Goal: Task Accomplishment & Management: Manage account settings

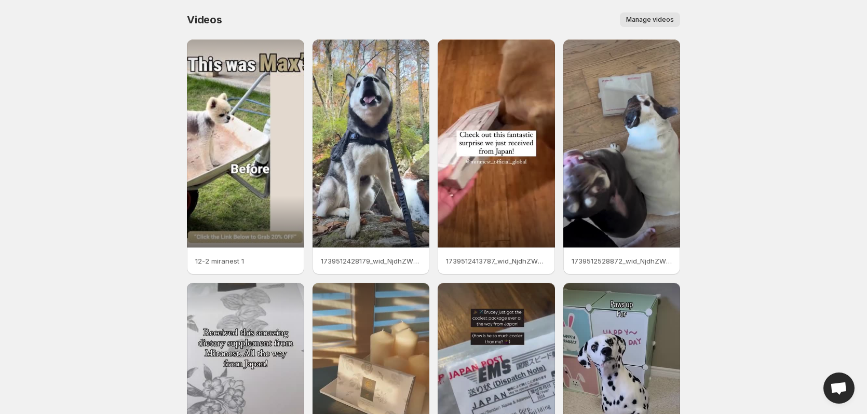
click at [668, 20] on span "Manage videos" at bounding box center [650, 20] width 48 height 8
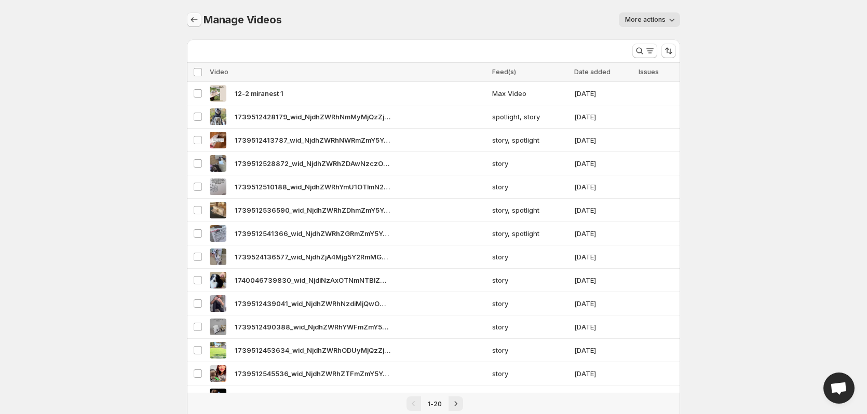
click at [199, 17] on icon "Manage Videos" at bounding box center [194, 20] width 10 height 10
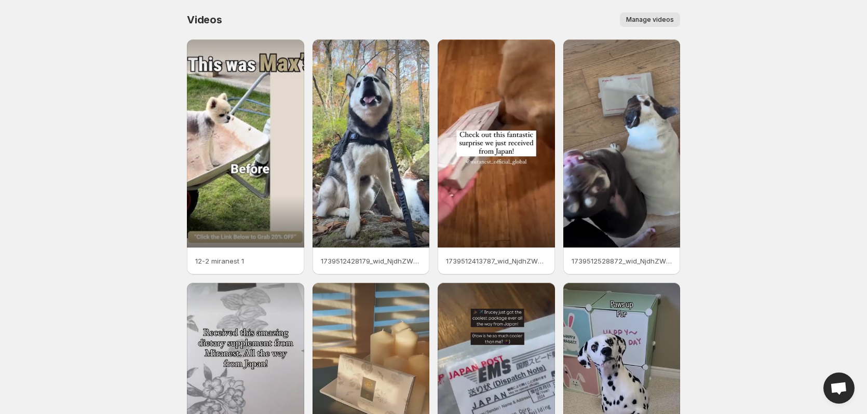
click at [647, 15] on button "Manage videos" at bounding box center [650, 19] width 60 height 15
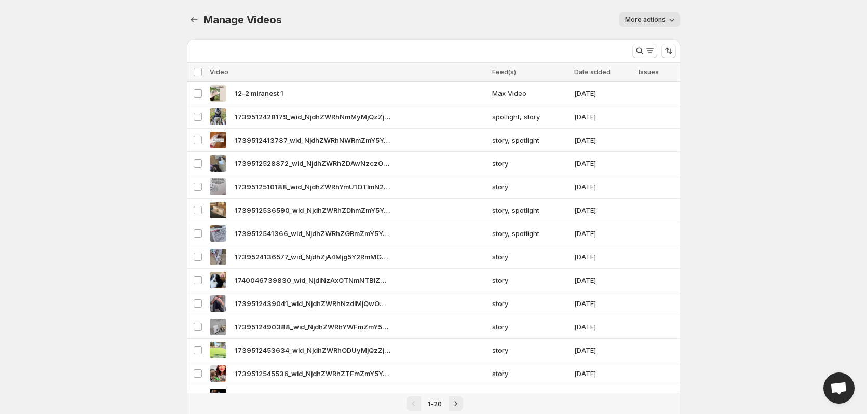
click at [660, 19] on span "More actions" at bounding box center [645, 20] width 41 height 8
click at [765, 46] on body "Home Feeds Videos Subscription Settings Manage Videos. This page is ready Manag…" at bounding box center [433, 207] width 867 height 414
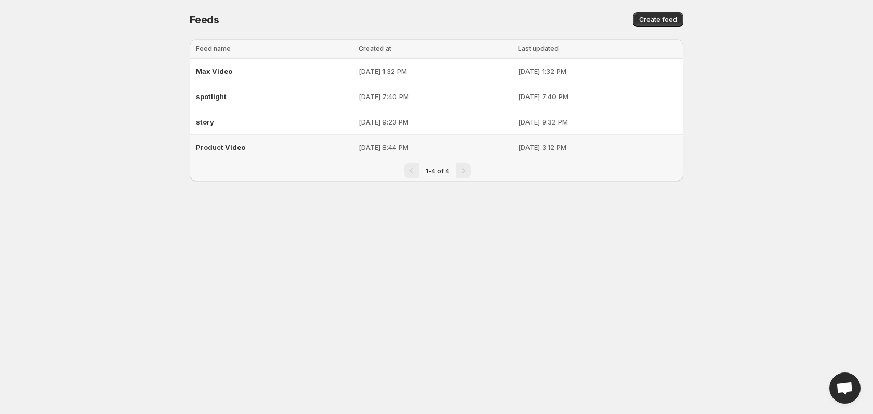
click at [218, 144] on span "Product Video" at bounding box center [220, 147] width 49 height 8
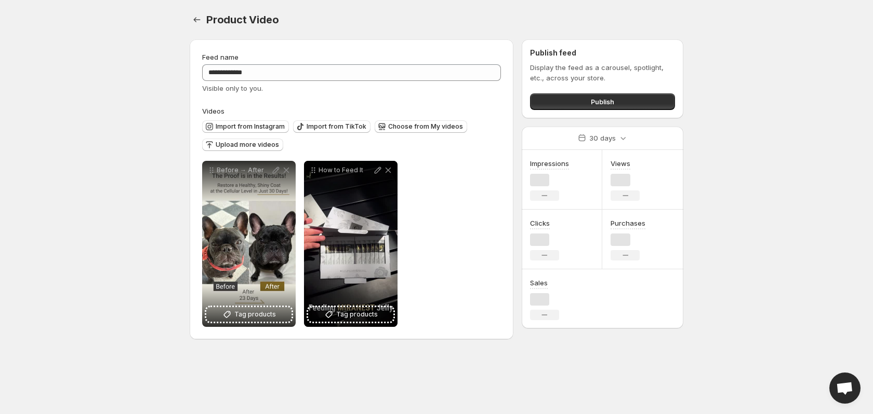
click at [218, 144] on span "Upload more videos" at bounding box center [247, 145] width 63 height 8
click at [453, 258] on div "**********" at bounding box center [351, 244] width 299 height 166
click at [454, 250] on div "**********" at bounding box center [351, 244] width 299 height 166
click at [242, 146] on span "Upload more videos" at bounding box center [247, 145] width 63 height 8
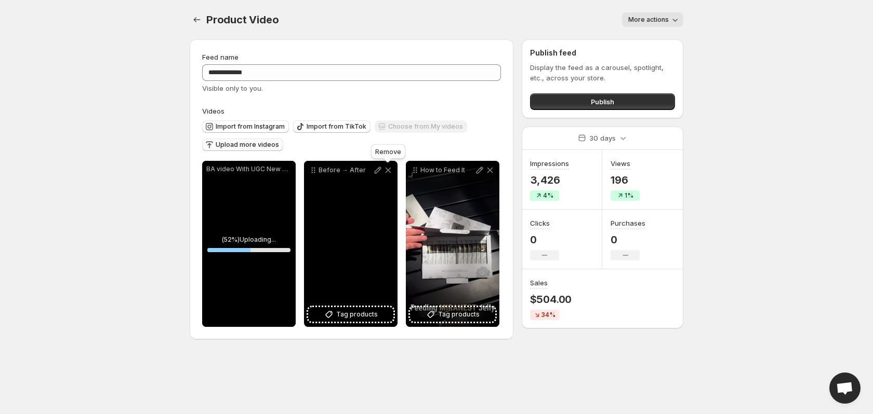
click at [390, 171] on icon at bounding box center [388, 171] width 6 height 6
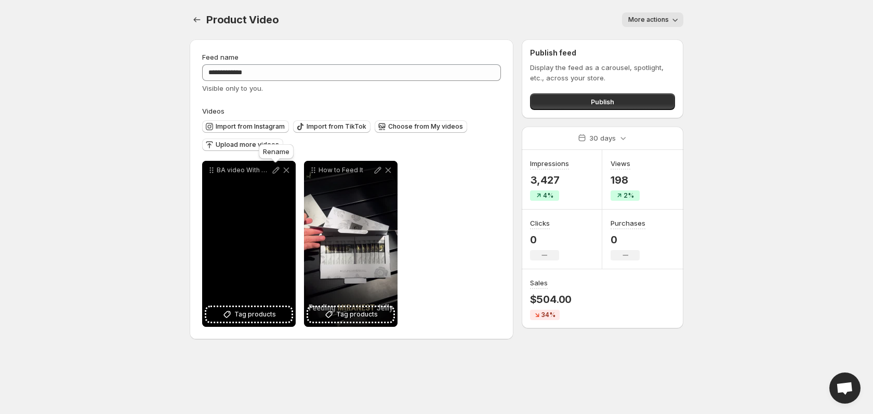
click at [273, 168] on icon at bounding box center [276, 170] width 10 height 10
click at [276, 169] on icon at bounding box center [276, 170] width 7 height 7
